Goal: Task Accomplishment & Management: Complete application form

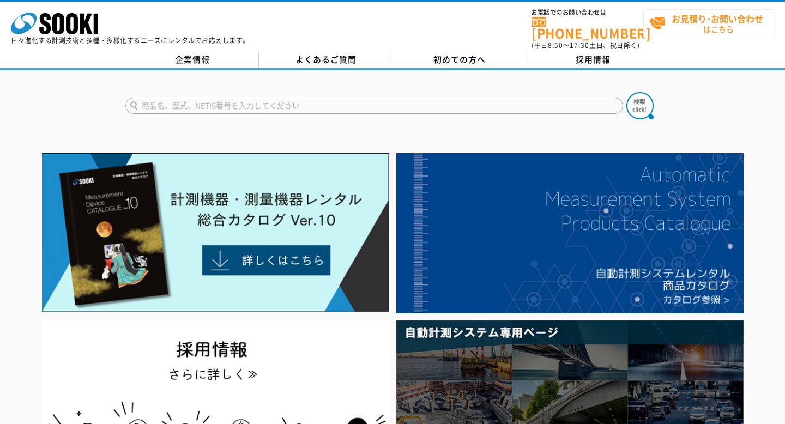
click at [703, 32] on span "お見積り･お問い合わせ はこちら" at bounding box center [711, 23] width 124 height 27
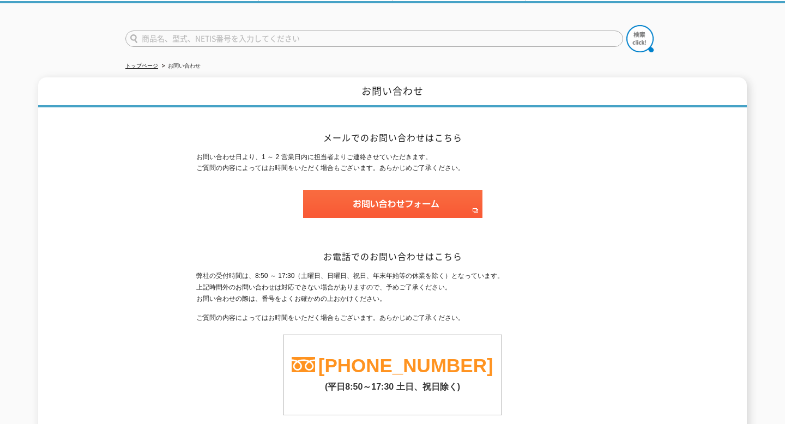
scroll to position [88, 0]
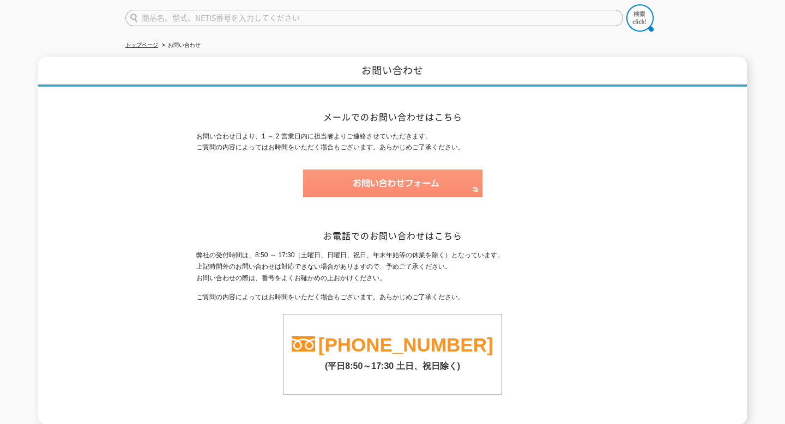
click at [400, 180] on img at bounding box center [392, 184] width 179 height 28
